Goal: Task Accomplishment & Management: Manage account settings

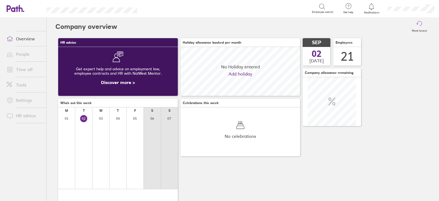
scroll to position [49, 119]
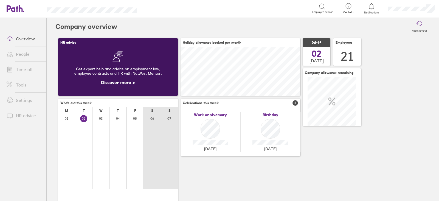
click at [27, 69] on link "Time off" at bounding box center [24, 69] width 44 height 11
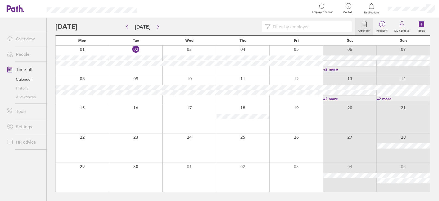
click at [338, 69] on link "+2 more" at bounding box center [349, 69] width 53 height 5
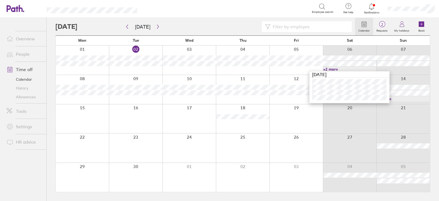
click at [410, 99] on link "+2 more" at bounding box center [402, 98] width 53 height 5
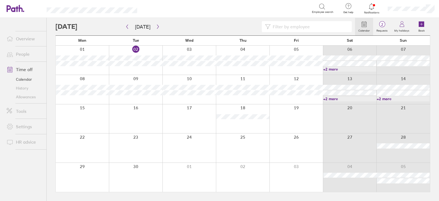
click at [410, 99] on link "+2 more" at bounding box center [402, 98] width 53 height 5
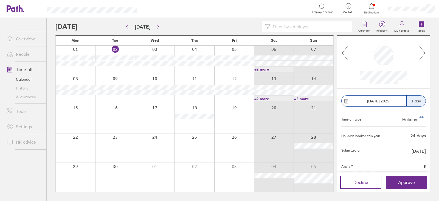
scroll to position [44, 0]
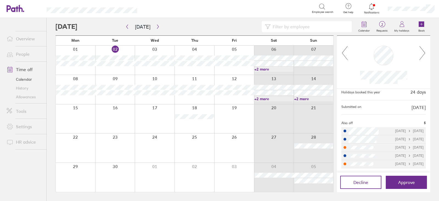
click at [304, 101] on link "+2 more" at bounding box center [313, 98] width 39 height 5
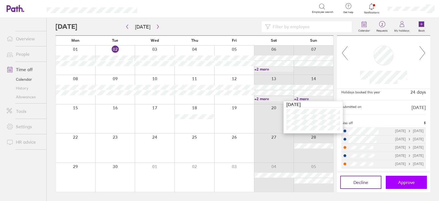
click at [400, 184] on span "Approve" at bounding box center [406, 182] width 17 height 5
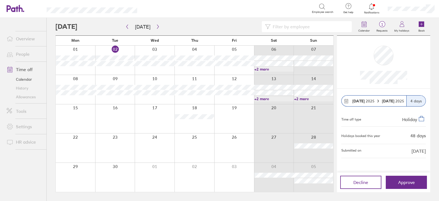
scroll to position [0, 0]
click at [154, 29] on button "button" at bounding box center [157, 26] width 7 height 9
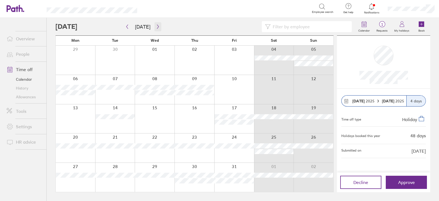
click at [154, 29] on button "button" at bounding box center [157, 26] width 7 height 9
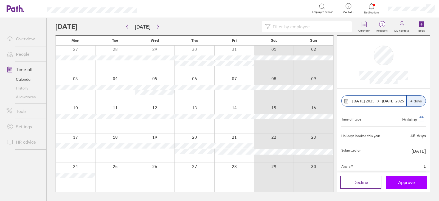
click at [418, 186] on button "Approve" at bounding box center [405, 181] width 41 height 13
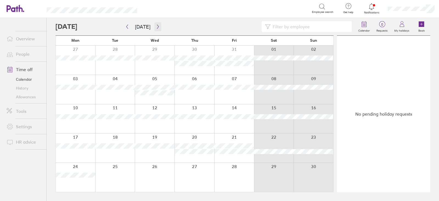
click at [157, 29] on icon "button" at bounding box center [158, 26] width 4 height 4
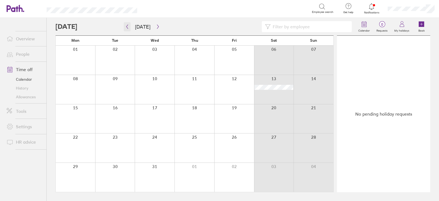
click at [126, 29] on button "button" at bounding box center [127, 26] width 7 height 9
